Goal: Check status: Check status

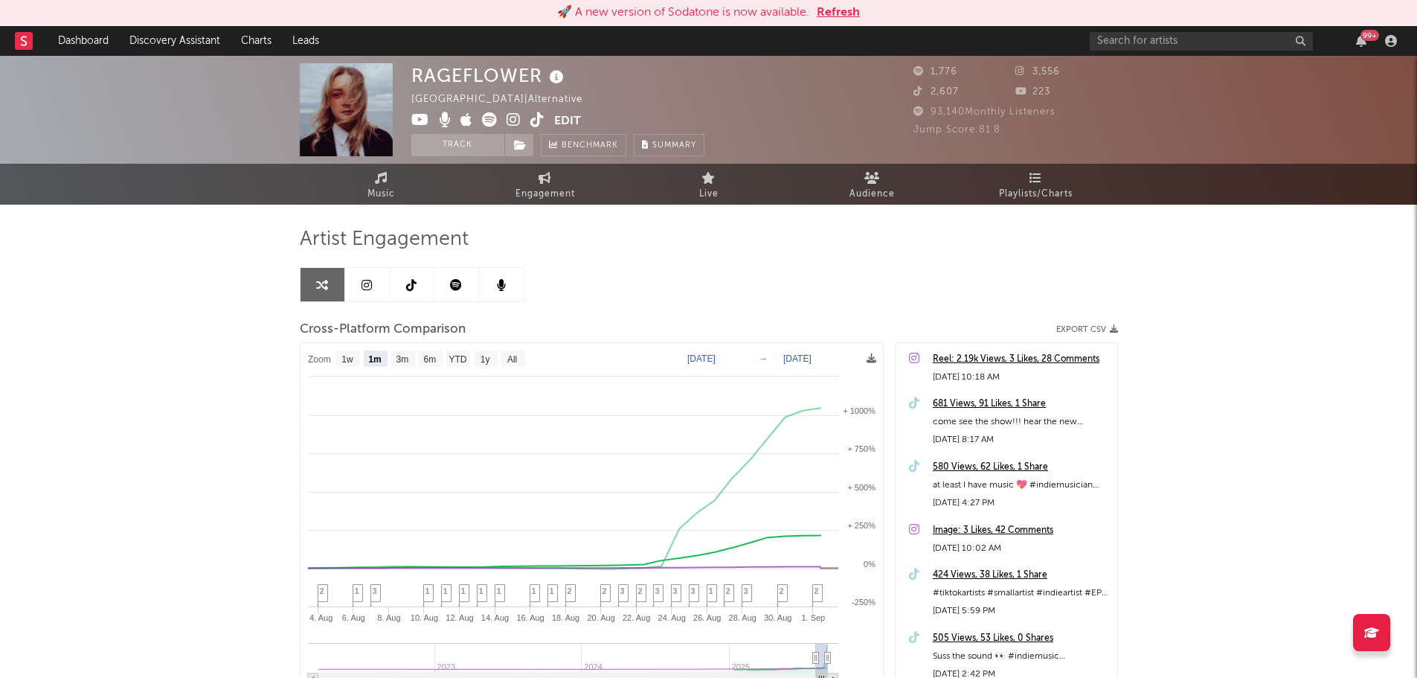
select select "1m"
click at [857, 16] on button "Refresh" at bounding box center [838, 13] width 43 height 18
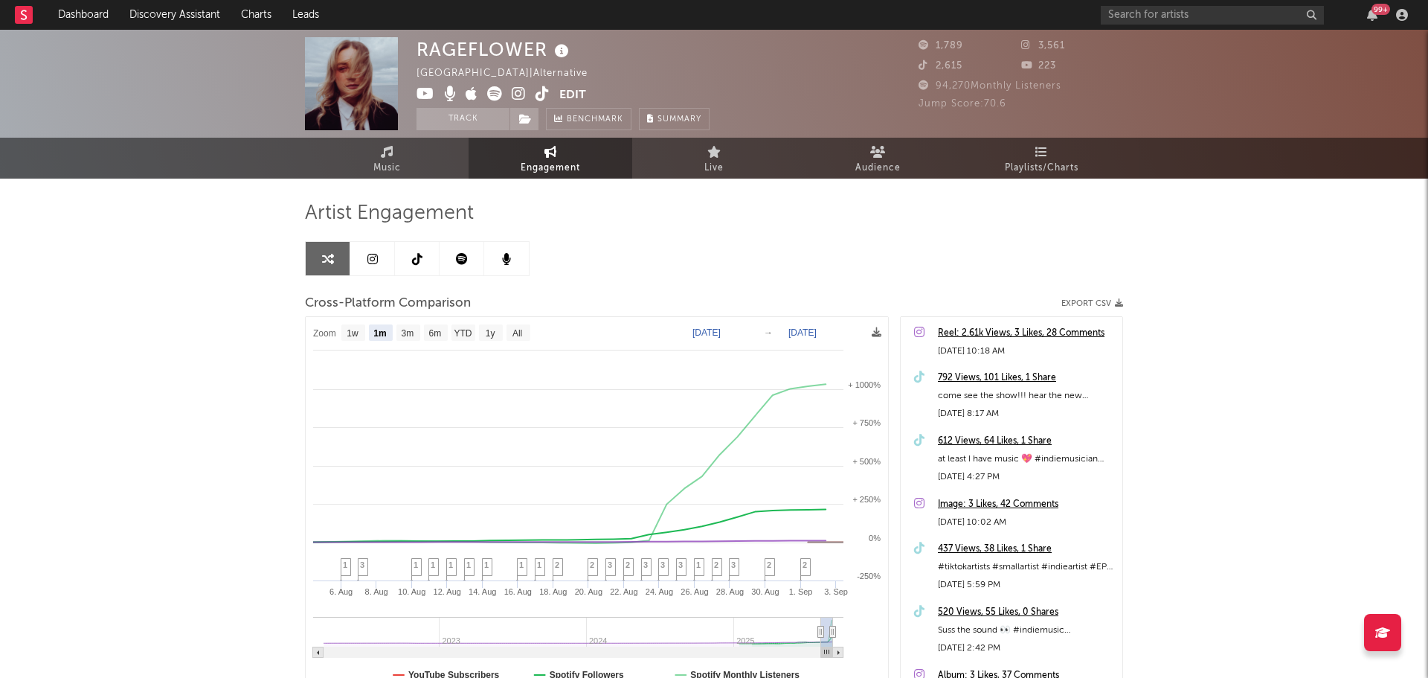
select select "1m"
